Goal: Information Seeking & Learning: Learn about a topic

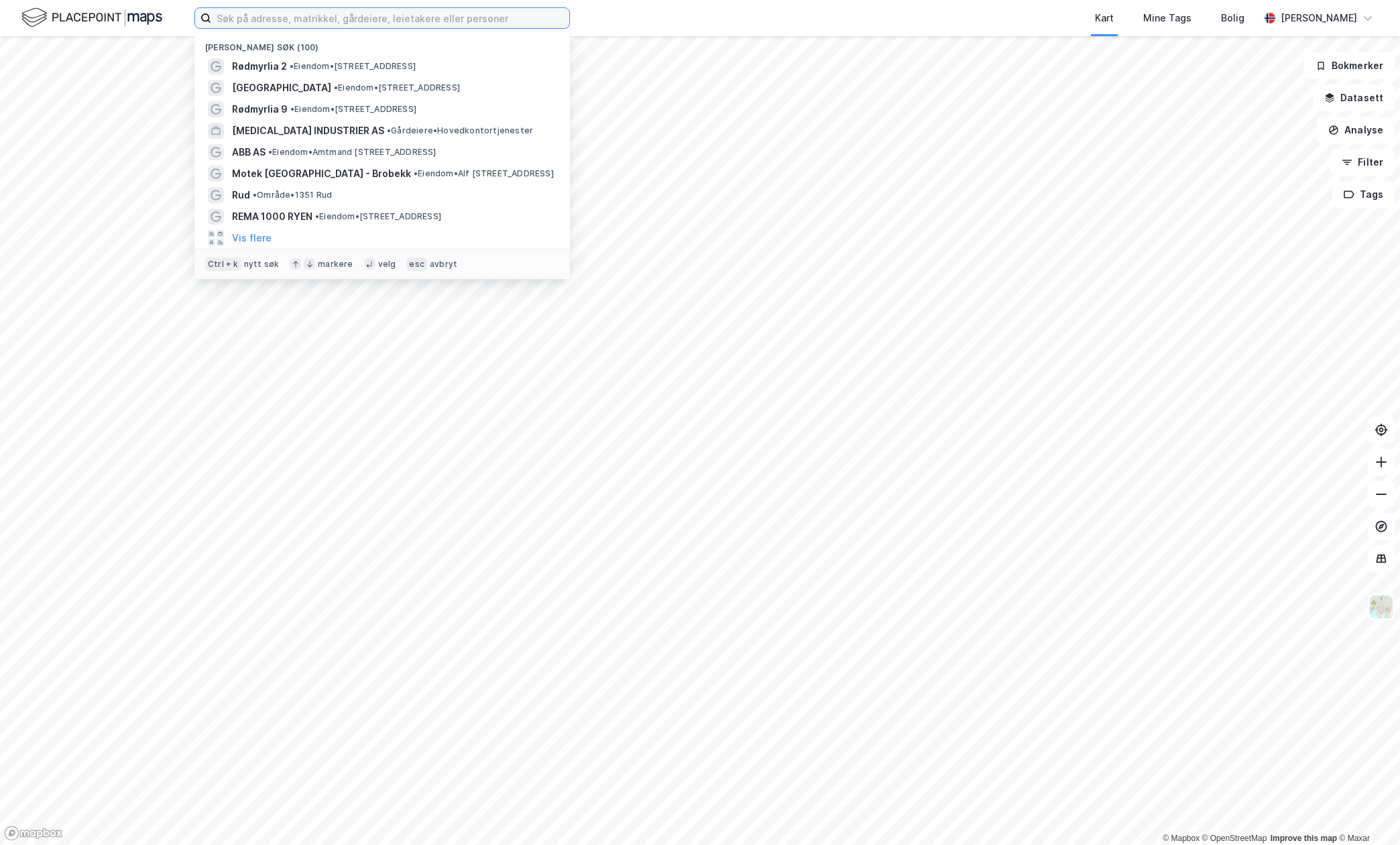
click at [486, 20] on input at bounding box center [390, 18] width 358 height 20
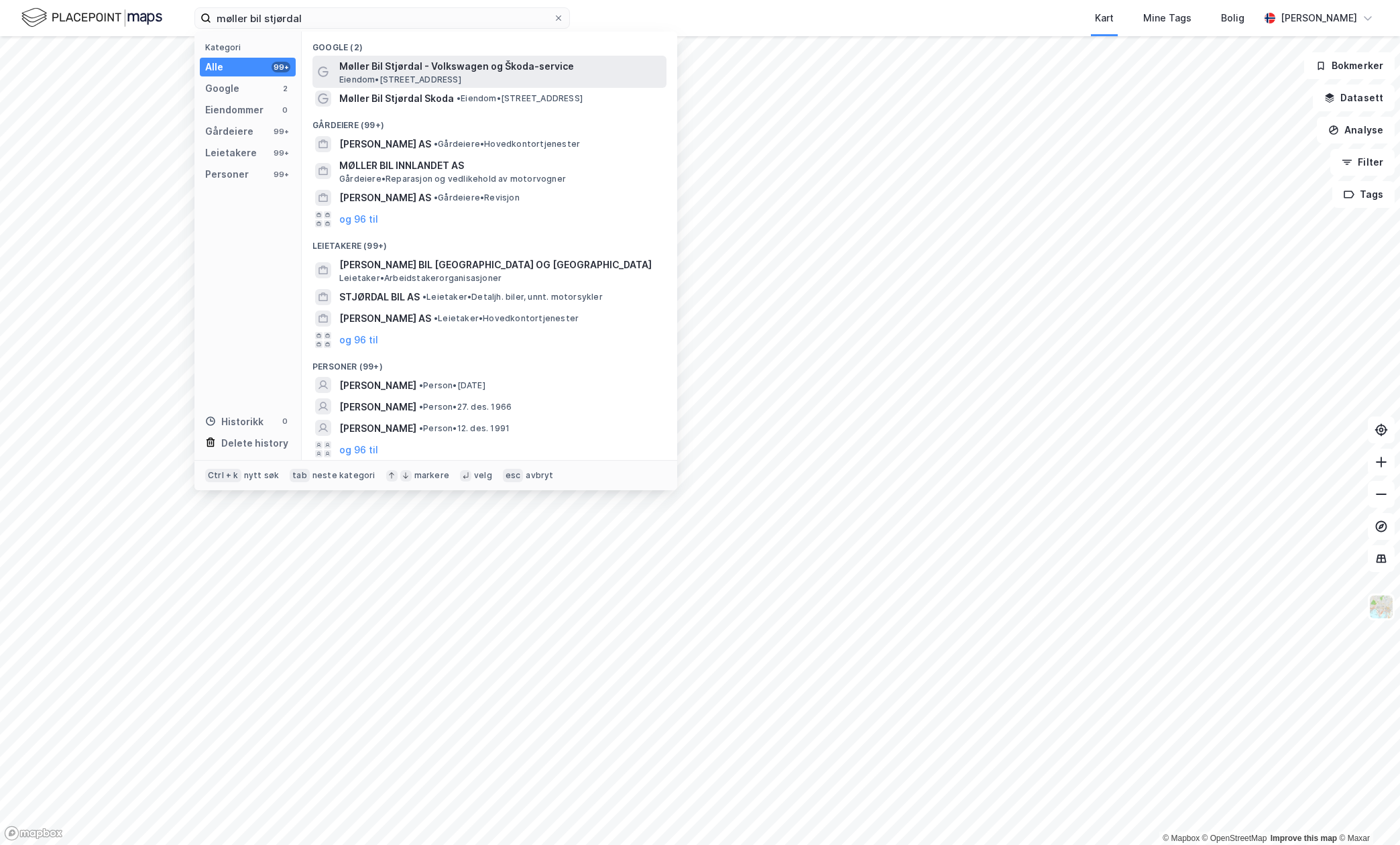
click at [385, 69] on span "Møller Bil Stjørdal - Volkswagen og Škoda-service" at bounding box center [500, 66] width 321 height 16
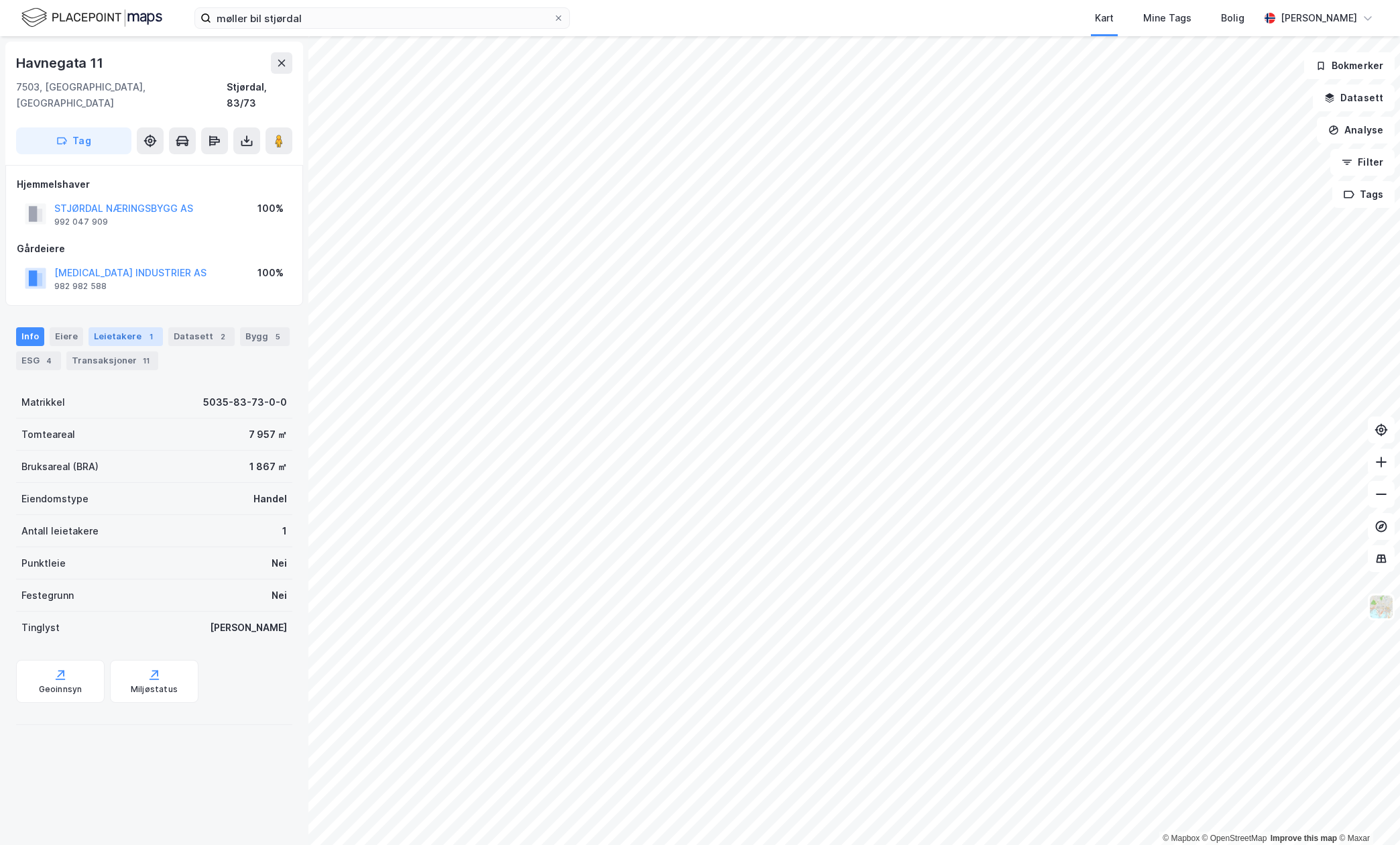
click at [123, 327] on div "Leietakere 1" at bounding box center [126, 336] width 75 height 19
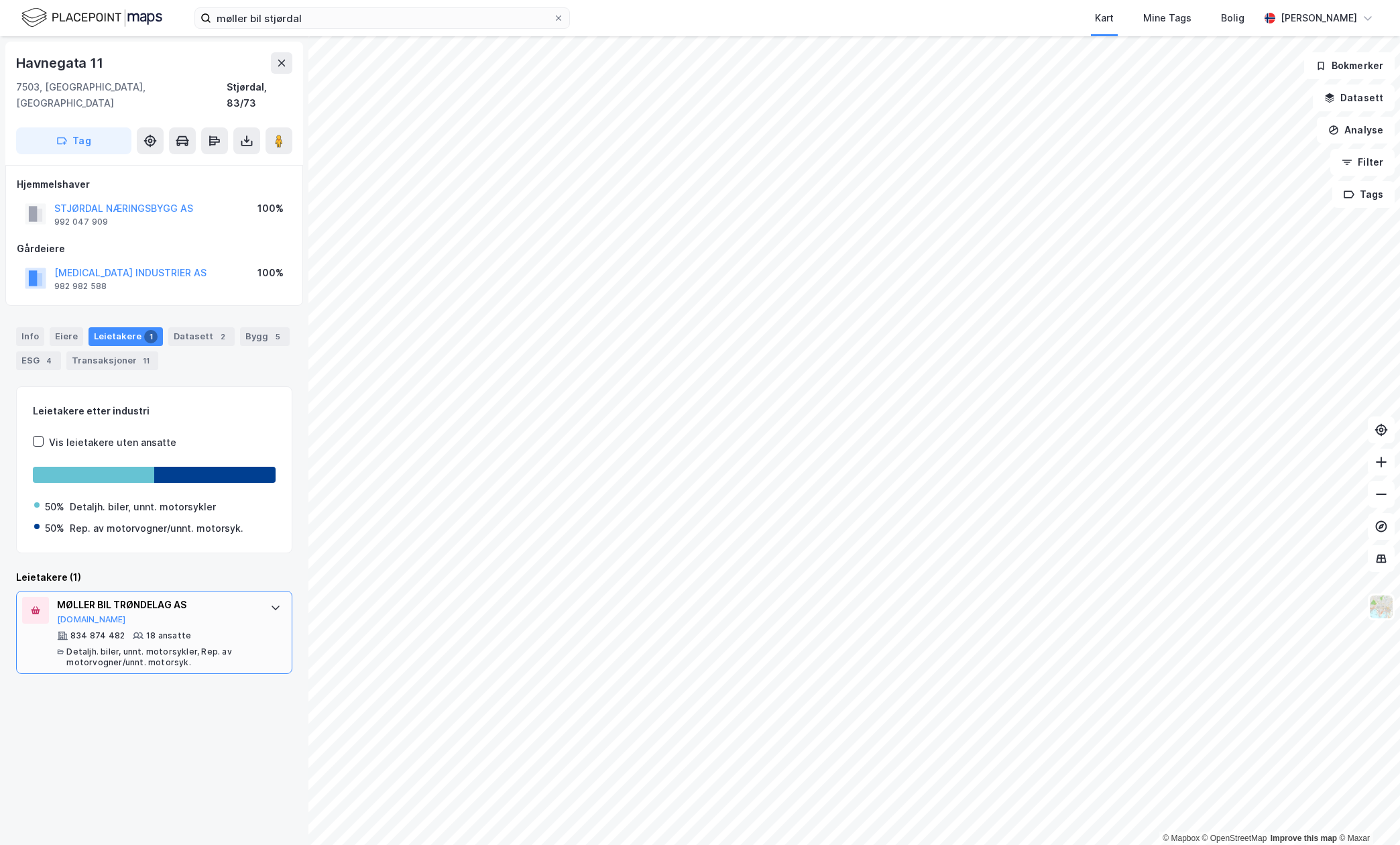
click at [97, 608] on div "MØLLER BIL TRØNDELAG AS Brreg.no" at bounding box center [156, 611] width 200 height 29
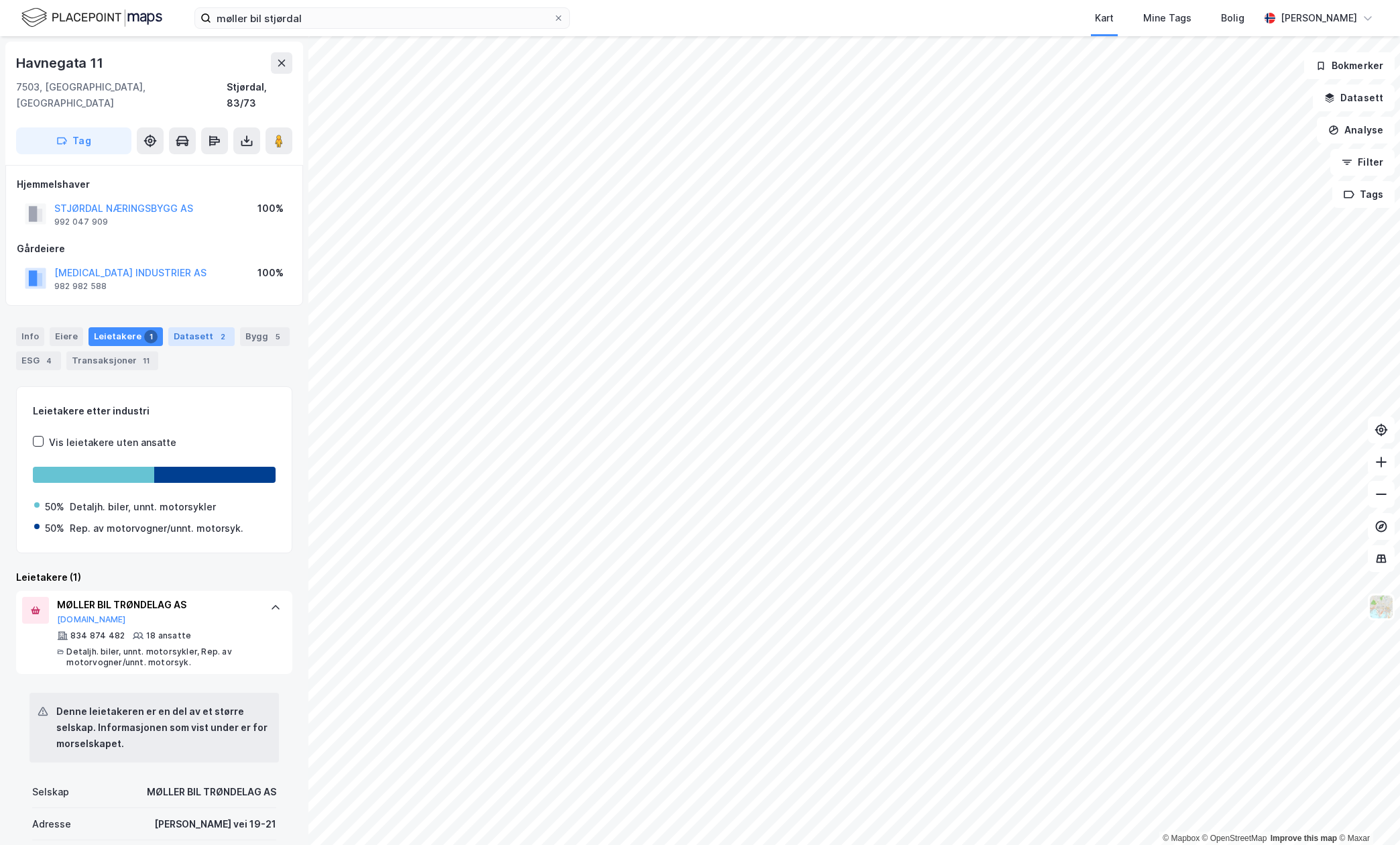
click at [197, 327] on div "Datasett 2" at bounding box center [201, 336] width 66 height 19
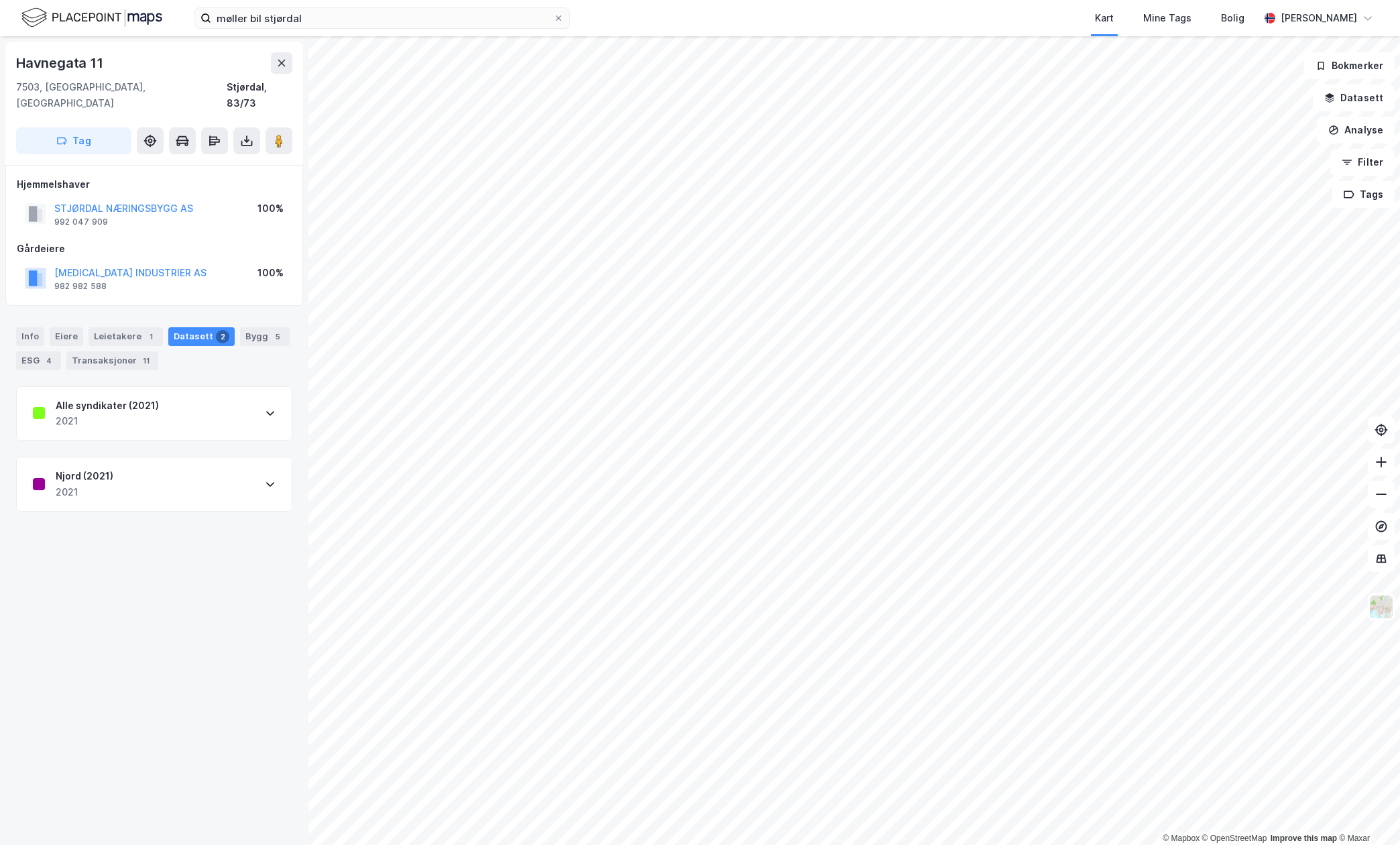
click at [150, 476] on div "Njord (2021) 2021" at bounding box center [154, 484] width 275 height 54
click at [140, 398] on div "Alle syndikater (2021)" at bounding box center [107, 406] width 103 height 16
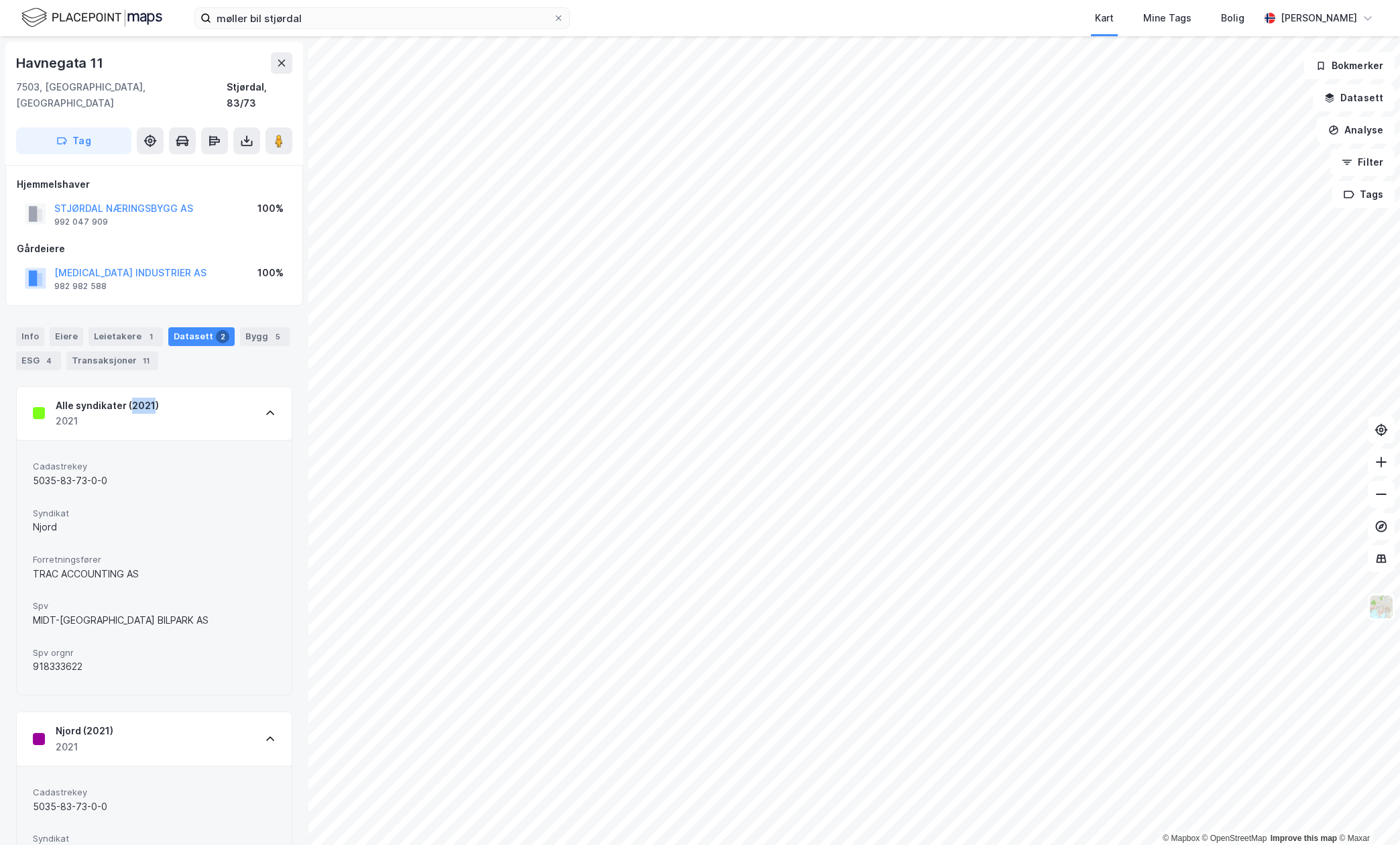
click at [140, 398] on div "Alle syndikater (2021)" at bounding box center [107, 406] width 103 height 16
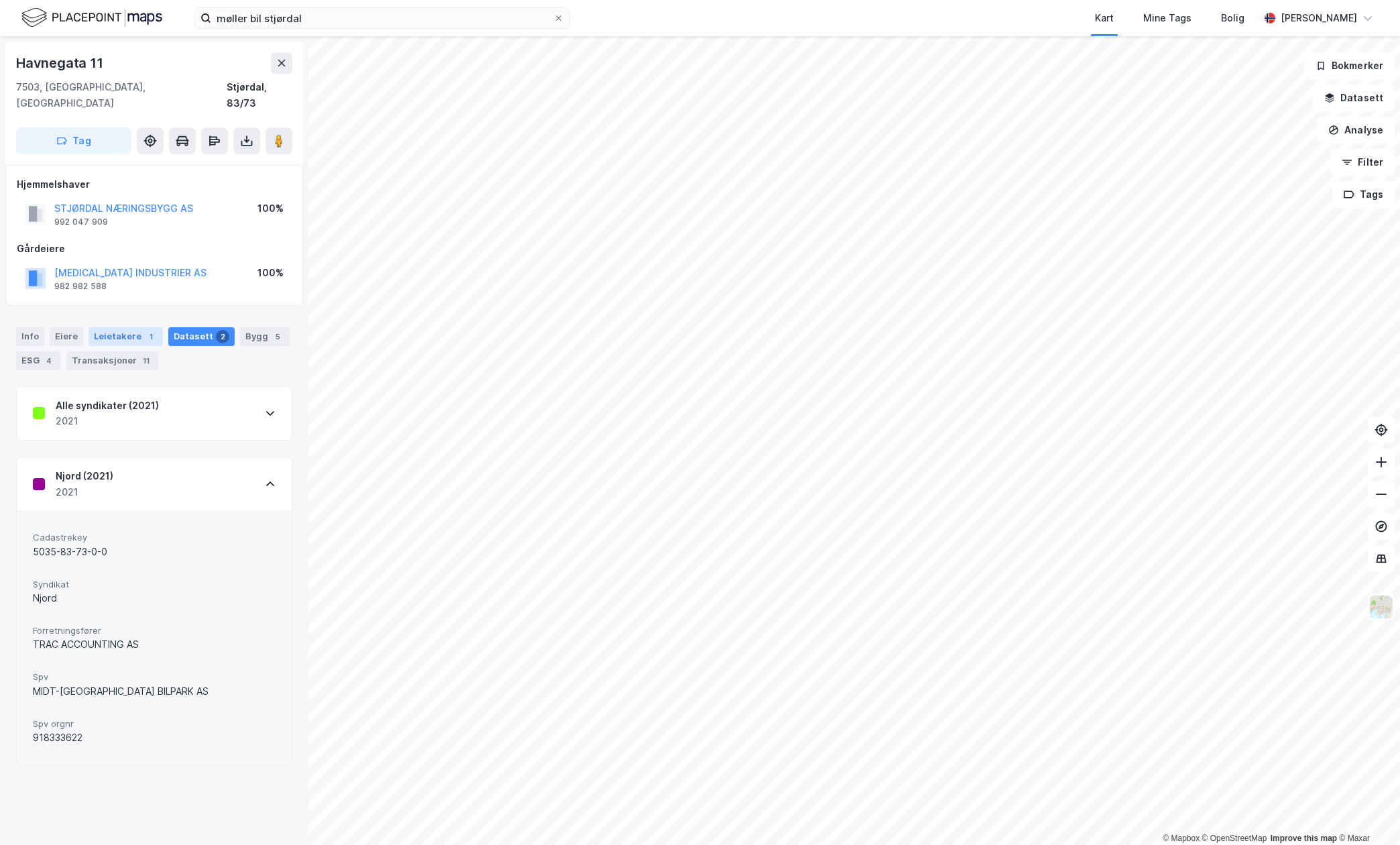
click at [145, 330] on div "1" at bounding box center [150, 336] width 13 height 13
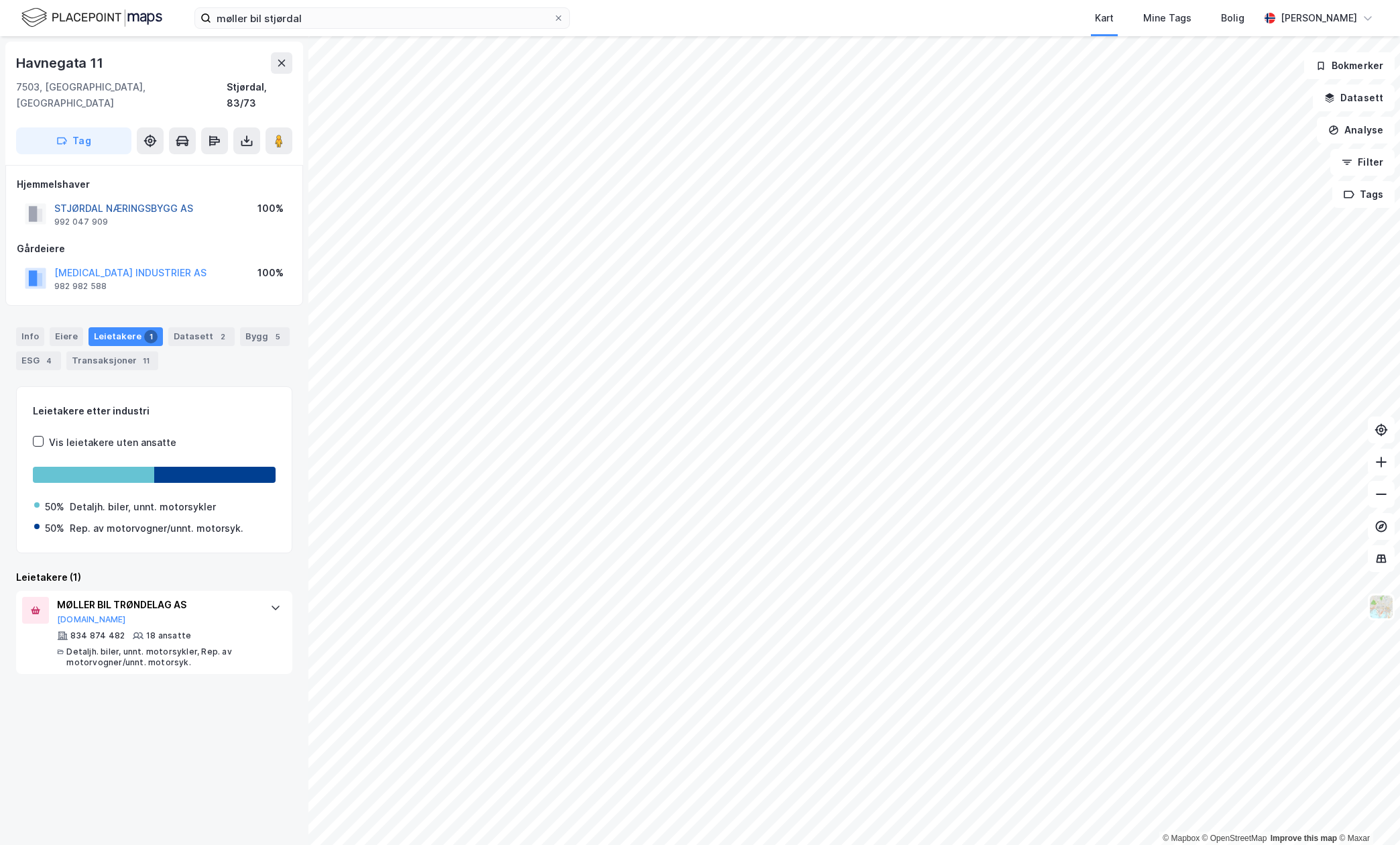
click at [0, 0] on button "STJØRDAL NÆRINGSBYGG AS" at bounding box center [0, 0] width 0 height 0
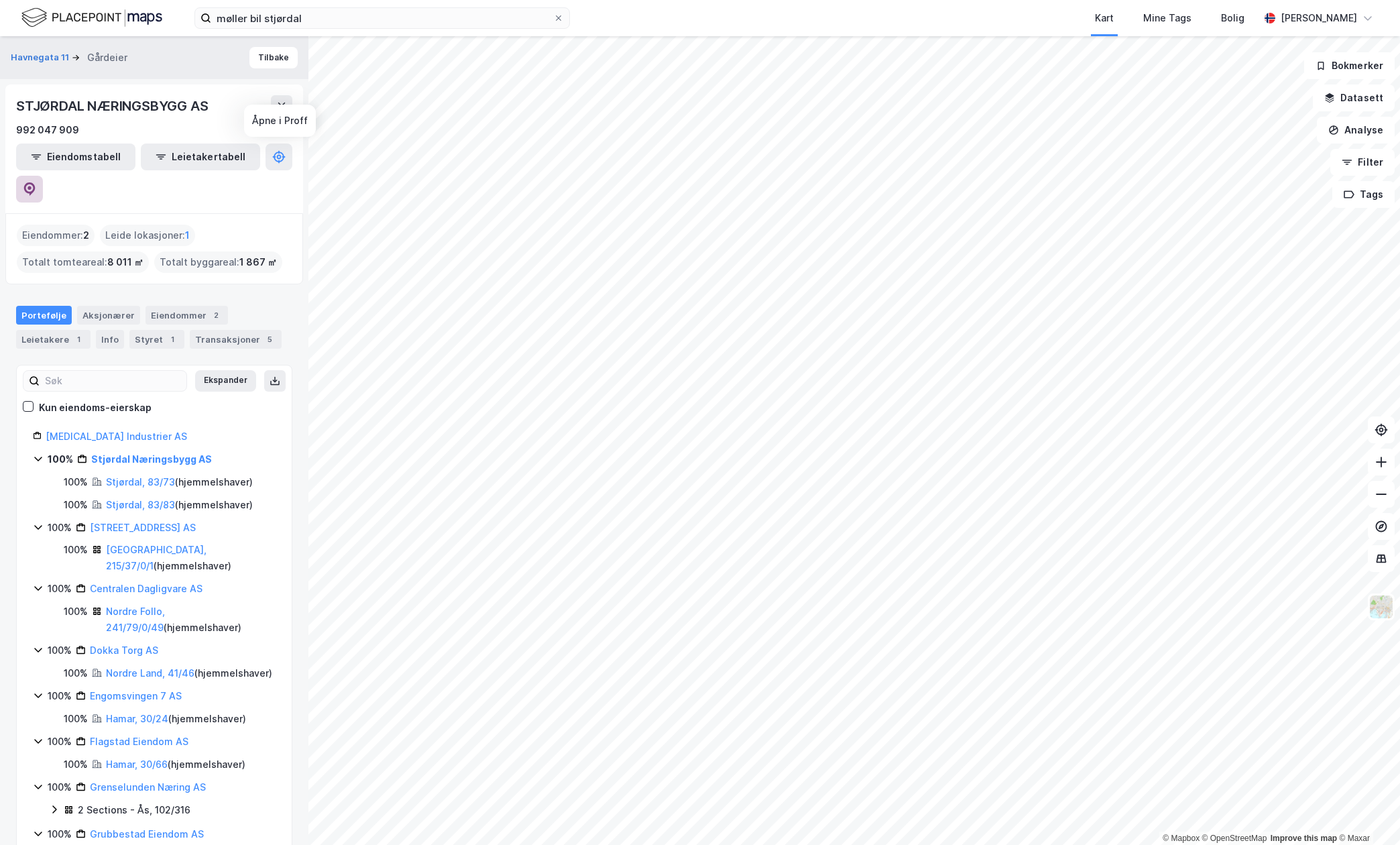
click at [43, 176] on button at bounding box center [29, 189] width 27 height 27
click at [315, 15] on input "møller bil stjørdal" at bounding box center [382, 18] width 342 height 20
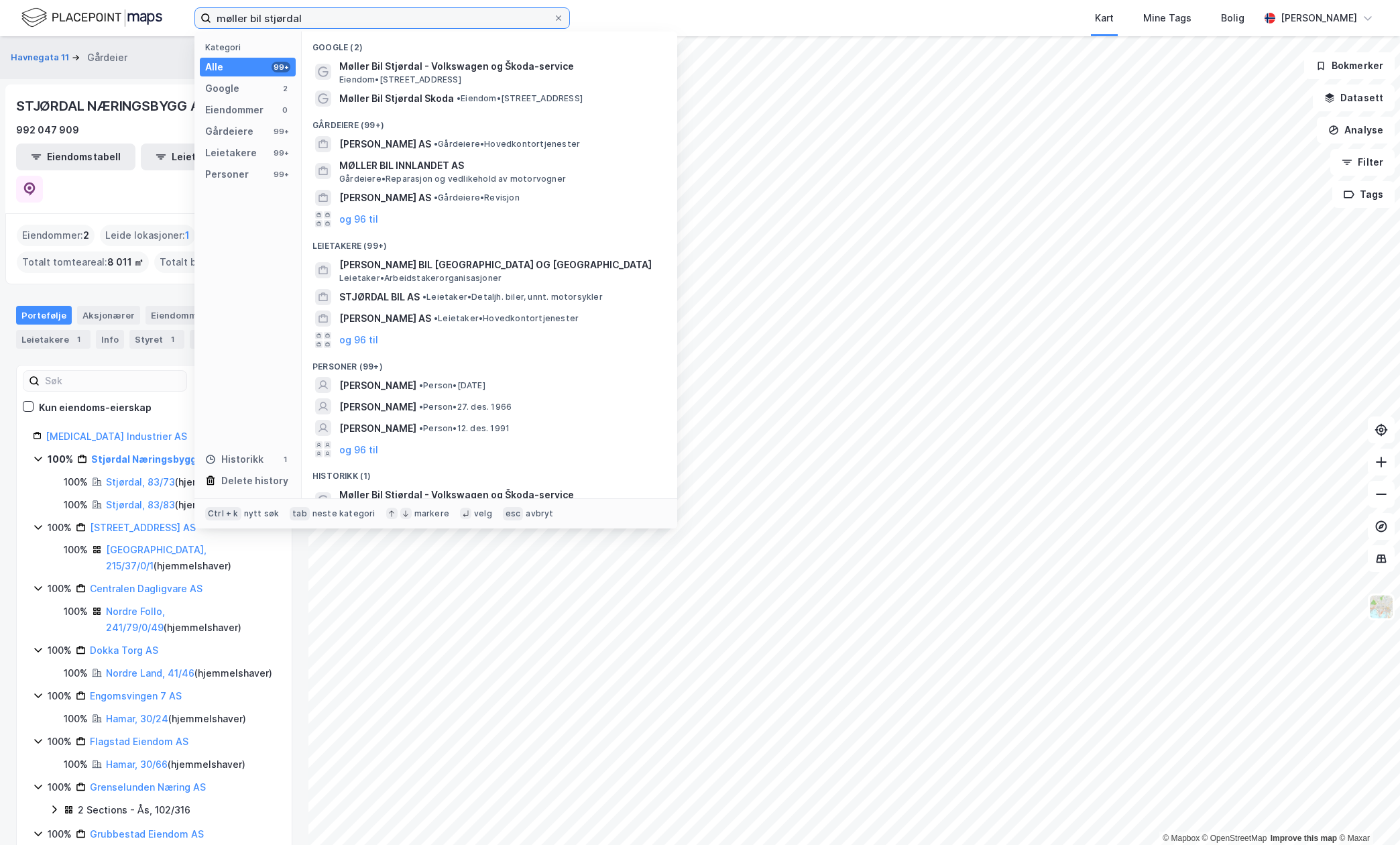
click at [315, 15] on input "møller bil stjørdal" at bounding box center [382, 18] width 342 height 20
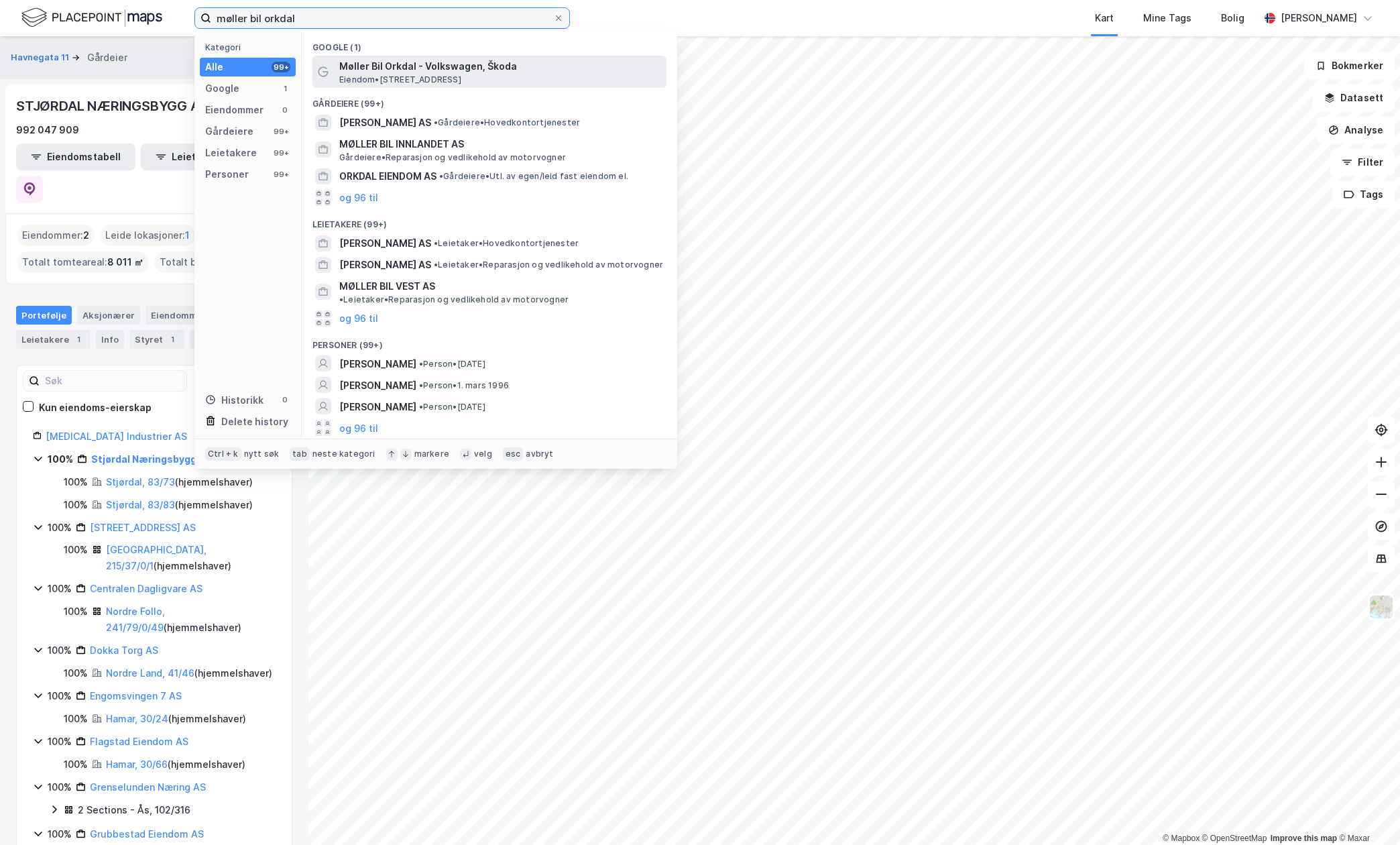
type input "møller bil orkdal"
click at [409, 76] on span "Eiendom • Tiltaksvegen 1 Bårdshaug, 7300 Orkanger" at bounding box center [400, 80] width 122 height 11
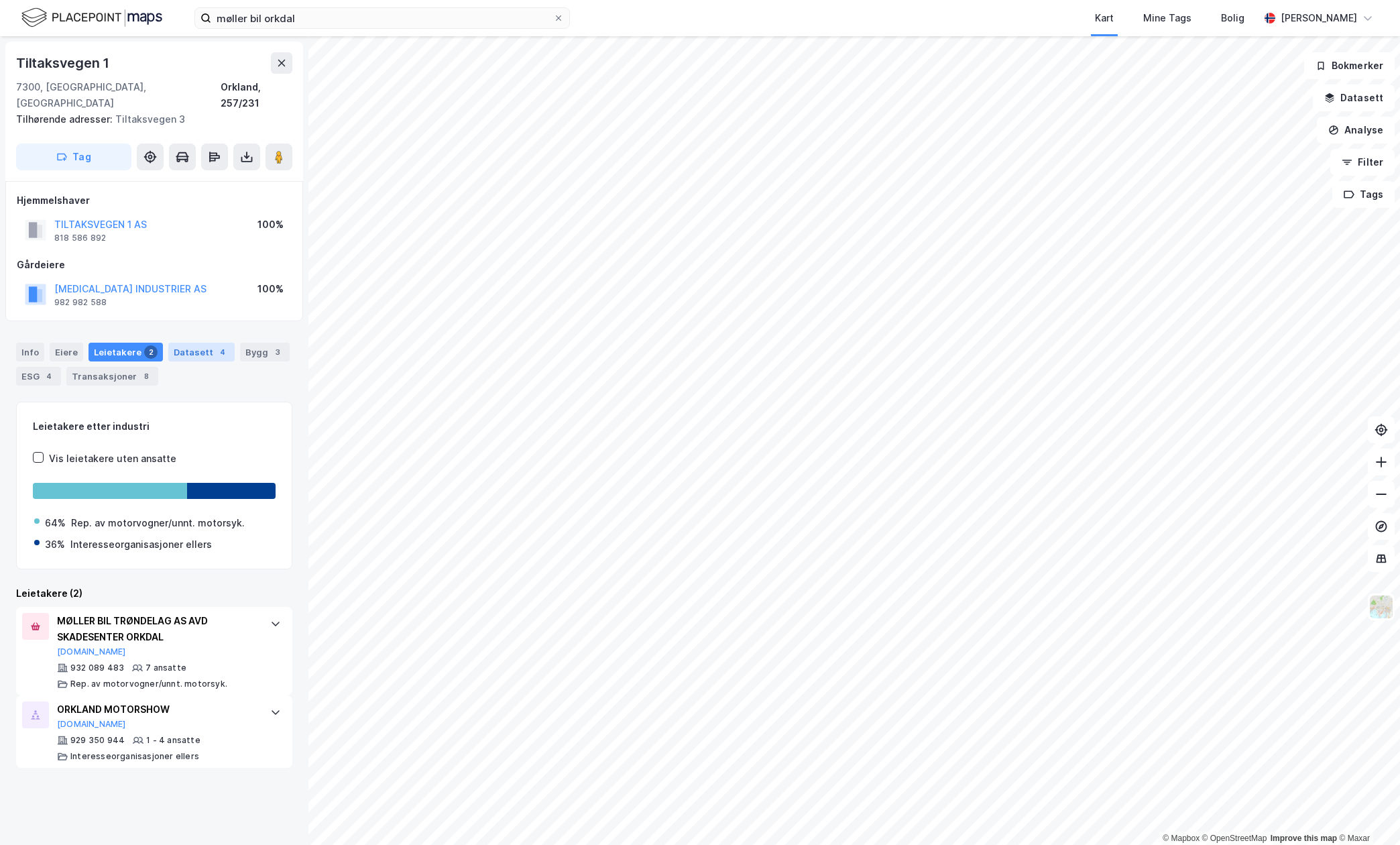
click at [204, 342] on div "Datasett 4" at bounding box center [201, 352] width 66 height 19
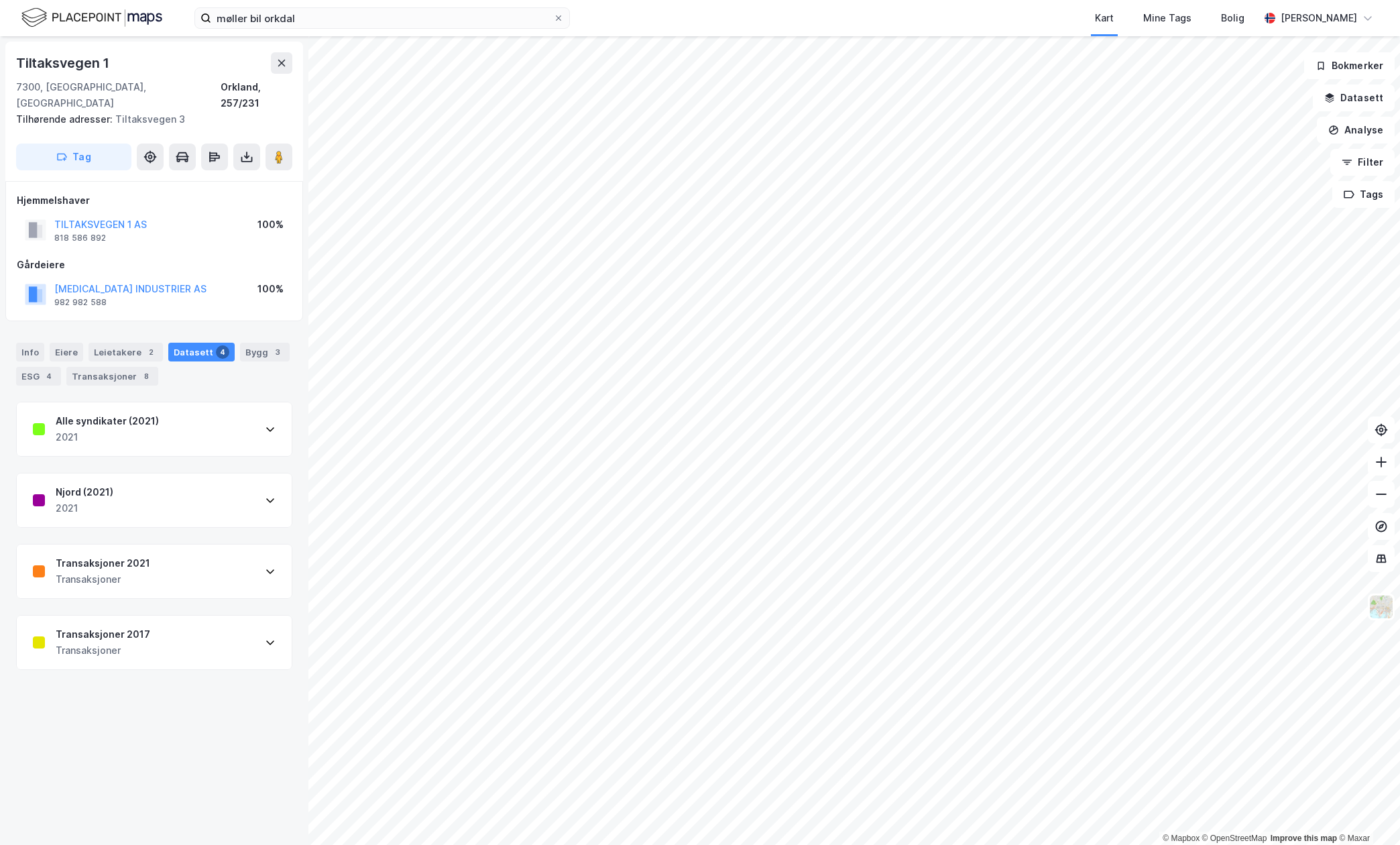
click at [118, 555] on div "Transaksjoner 2021" at bounding box center [103, 563] width 95 height 16
click at [100, 342] on div "Leietakere 2" at bounding box center [126, 352] width 75 height 19
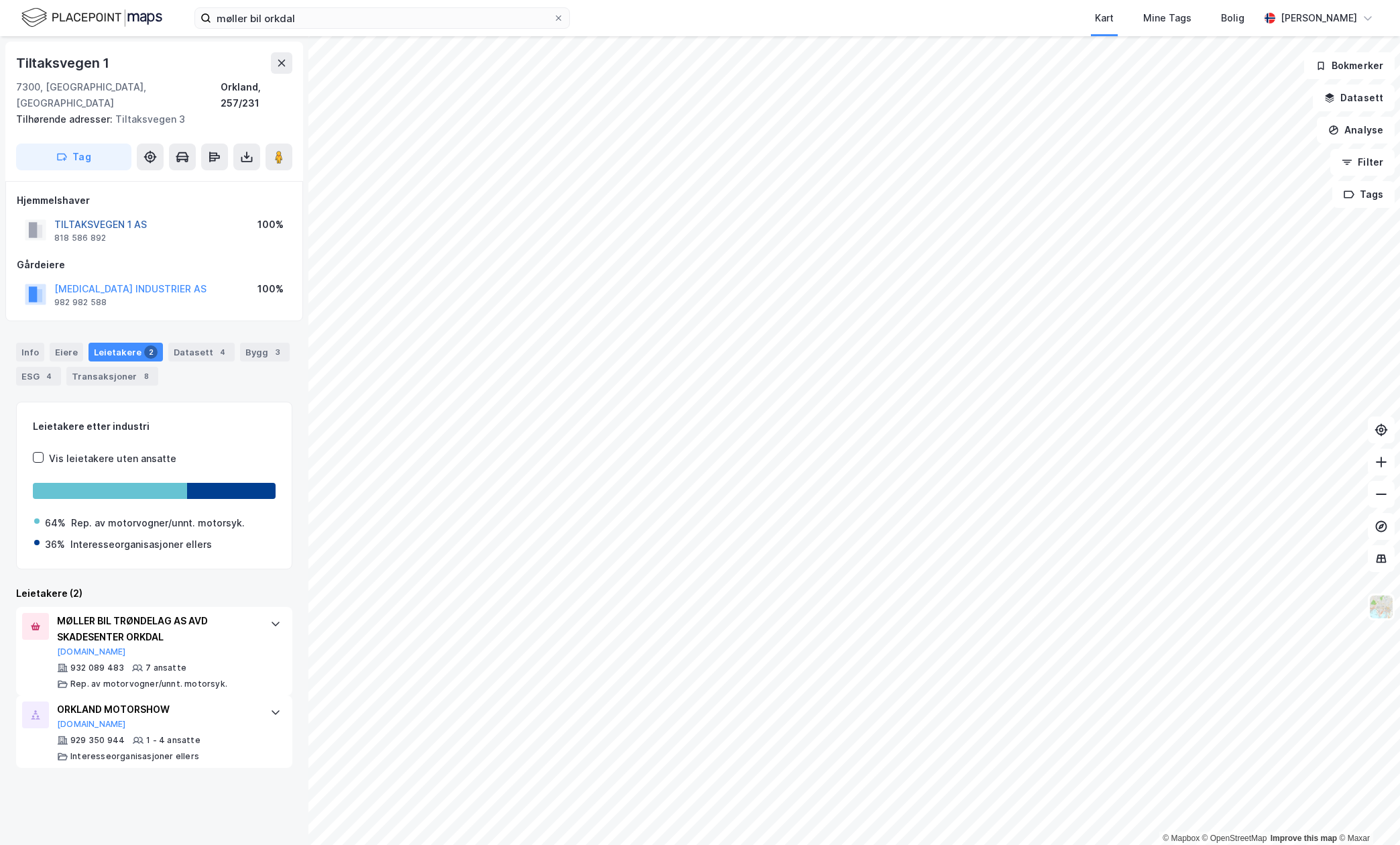
click at [0, 0] on button "TILTAKSVEGEN 1 AS" at bounding box center [0, 0] width 0 height 0
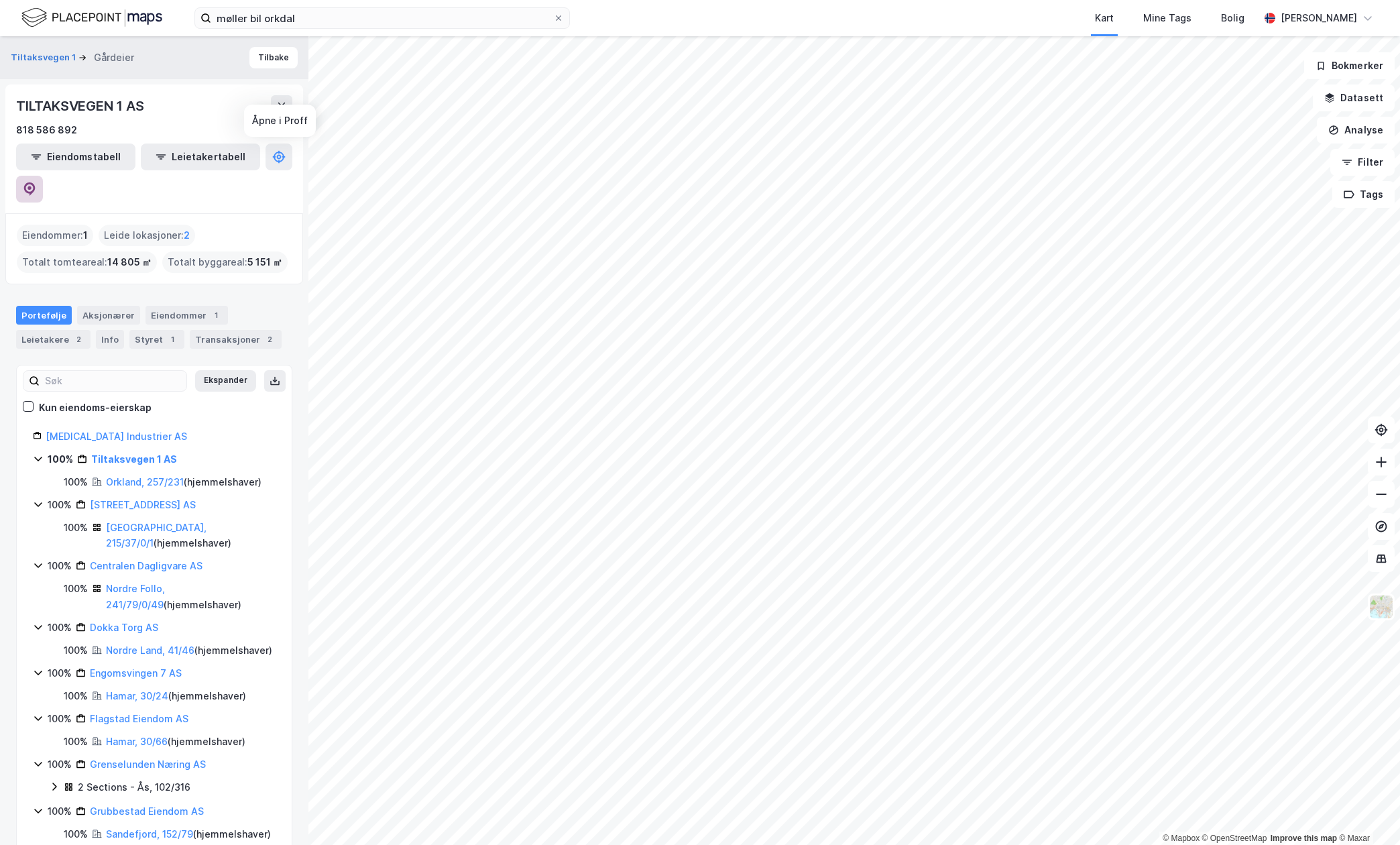
click at [36, 183] on icon at bounding box center [29, 189] width 13 height 13
